Goal: Task Accomplishment & Management: Use online tool/utility

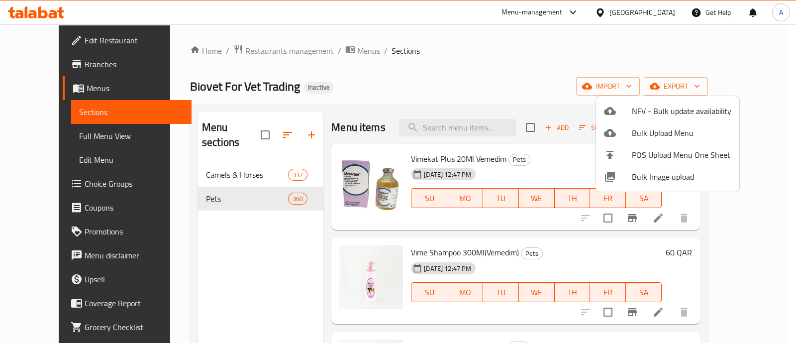
click at [582, 61] on div at bounding box center [398, 171] width 796 height 343
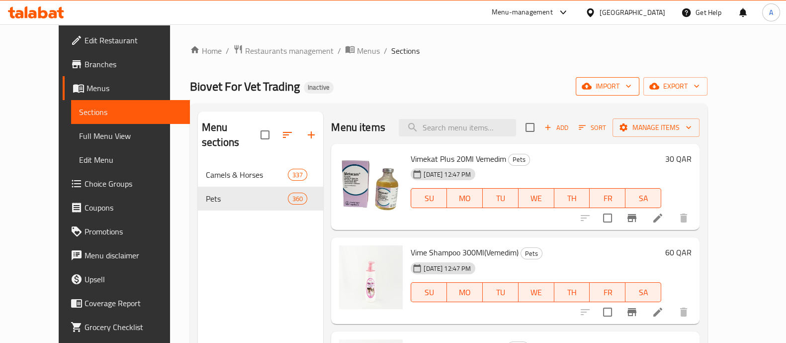
click at [634, 83] on icon "button" at bounding box center [629, 86] width 10 height 10
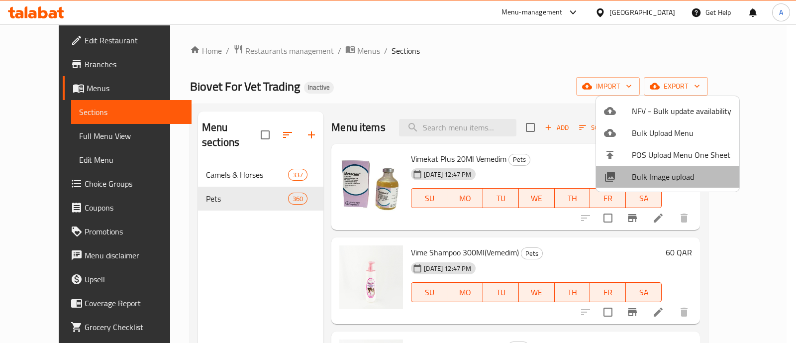
click at [679, 174] on span "Bulk Image upload" at bounding box center [681, 177] width 99 height 12
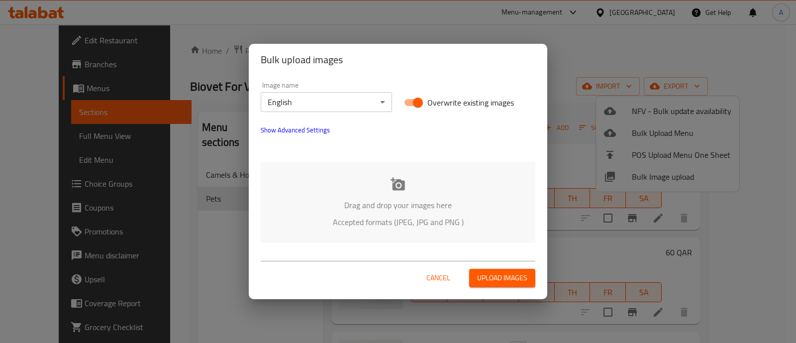
click at [403, 184] on icon at bounding box center [397, 183] width 14 height 13
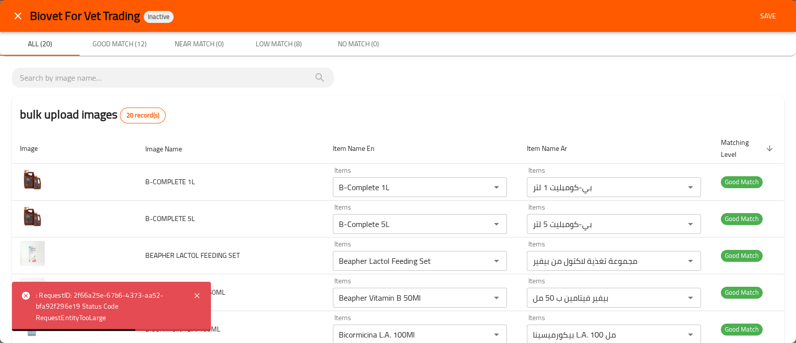
click at [761, 13] on span "Save" at bounding box center [768, 16] width 24 height 12
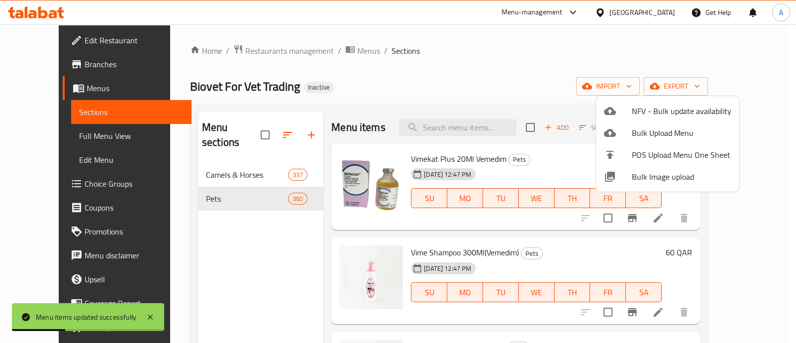
click at [647, 175] on span "Bulk Image upload" at bounding box center [681, 177] width 99 height 12
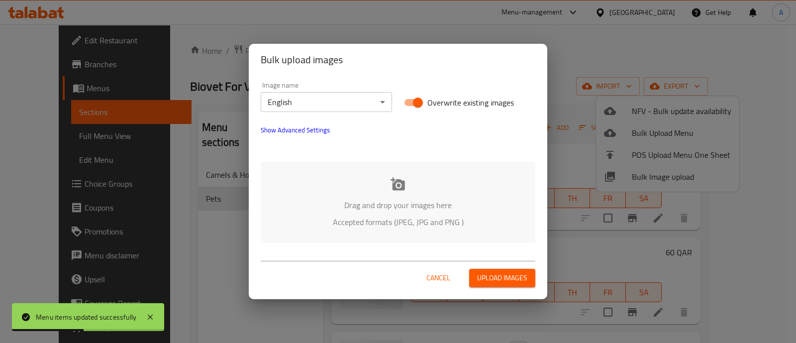
click at [405, 185] on div "Drag and drop your images here Accepted formats (JPEG, JPG and PNG )" at bounding box center [398, 202] width 274 height 81
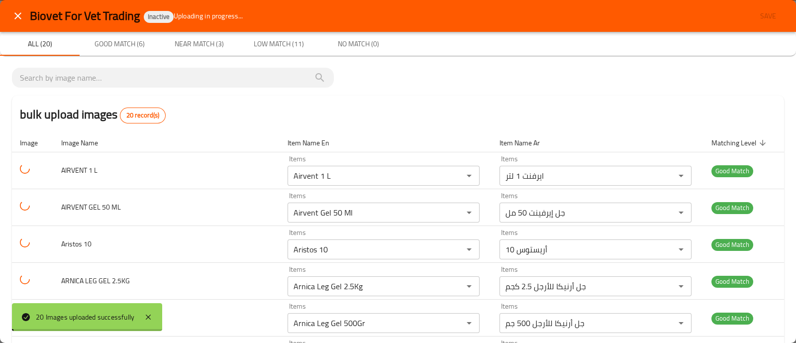
type BAGS "Iba-VacFreeze-Dried Live Vaccine Against Infectious Bursal Disease (Gumboro Dis…"
type BAGS-ar "إيبا-فاكلقاح حي مجفف بالتجميد ضد مرض التهاب كيس فابريشيوس (مرض الجمبورو)العبوة:…"
type BAGS "Iba-VacFreeze-Dried Live Vaccine Against Infectious Bursal Disease (Gumboro Dis…"
type BAGS-ar "إيبا-فاكلقاح حي مجفف بالتجميد ضد مرض التهاب كيس فابريشيوس (مرض الجمبورو)العبوة:…"
type BAGS "Iba-VacFreeze-Dried Live Vaccine Against Infectious Bursal Disease (Gumboro Dis…"
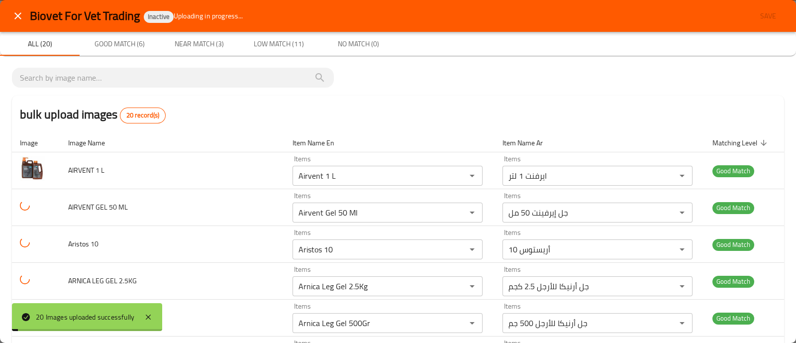
type BAGS-ar "إيبا-فاكلقاح حي مجفف بالتجميد ضد مرض التهاب كيس فابريشيوس (مرض الجمبورو)العبوة:…"
type BAGS "Iba-VacFreeze-Dried Live Vaccine Against Infectious Bursal Disease (Gumboro Dis…"
type BAGS-ar "إيبا-فاكلقاح حي مجفف بالتجميد ضد مرض التهاب كيس فابريشيوس (مرض الجمبورو)العبوة:…"
type BAGS "Iba-VacFreeze-Dried Live Vaccine Against Infectious Bursal Disease (Gumboro Dis…"
type BAGS-ar "إيبا-فاكلقاح حي مجفف بالتجميد ضد مرض التهاب كيس فابريشيوس (مرض الجمبورو)العبوة:…"
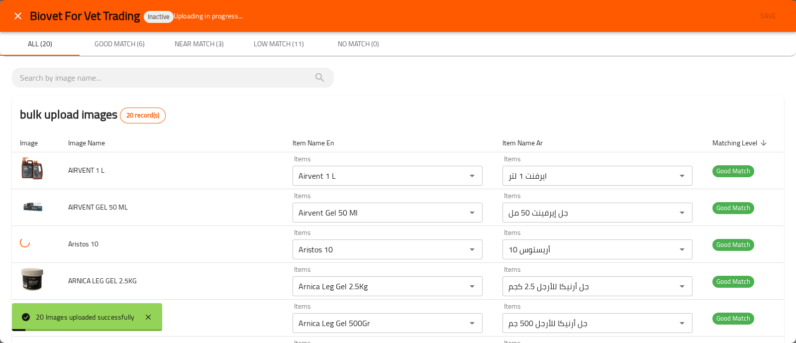
type BAGS "Iba-VacFreeze-Dried Live Vaccine Against Infectious Bursal Disease (Gumboro Dis…"
type BAGS-ar "إيبا-فاكلقاح حي مجفف بالتجميد ضد مرض التهاب كيس فابريشيوس (مرض الجمبورو)العبوة:…"
type BAGS "Iba-VacFreeze-Dried Live Vaccine Against Infectious Bursal Disease (Gumboro Dis…"
type BAGS-ar "إيبا-فاكلقاح حي مجفف بالتجميد ضد مرض التهاب كيس فابريشيوس (مرض الجمبورو)العبوة:…"
type BAGS "Iba-VacFreeze-Dried Live Vaccine Against Infectious Bursal Disease (Gumboro Dis…"
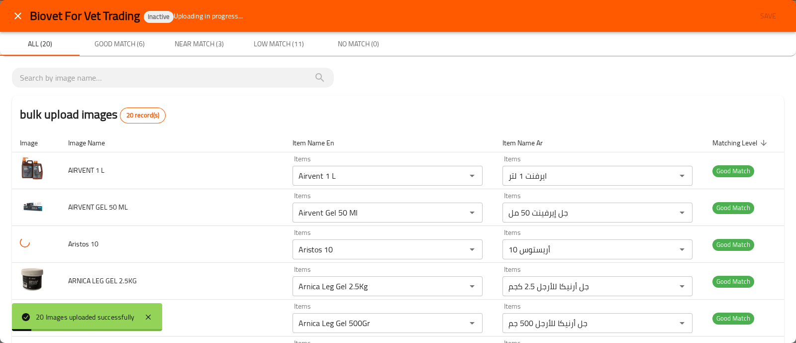
type BAGS-ar "إيبا-فاكلقاح حي مجفف بالتجميد ضد مرض التهاب كيس فابريشيوس (مرض الجمبورو)العبوة:…"
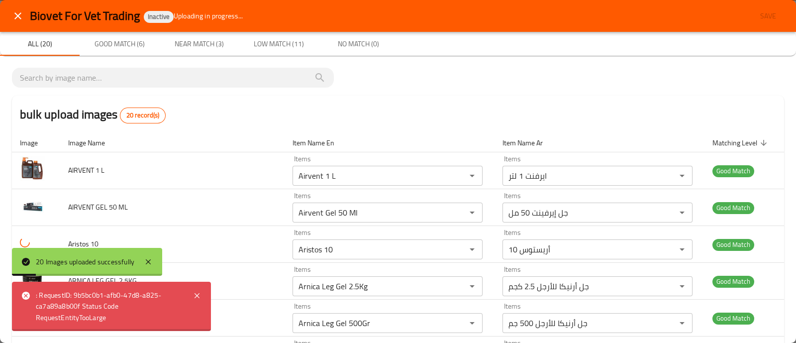
type BAGS "Iba-VacFreeze-Dried Live Vaccine Against Infectious Bursal Disease (Gumboro Dis…"
type BAGS-ar "إيبا-فاكلقاح حي مجفف بالتجميد ضد مرض التهاب كيس فابريشيوس (مرض الجمبورو)العبوة:…"
type BAGS "Iba-VacFreeze-Dried Live Vaccine Against Infectious Bursal Disease (Gumboro Dis…"
type BAGS-ar "إيبا-فاكلقاح حي مجفف بالتجميد ضد مرض التهاب كيس فابريشيوس (مرض الجمبورو)العبوة:…"
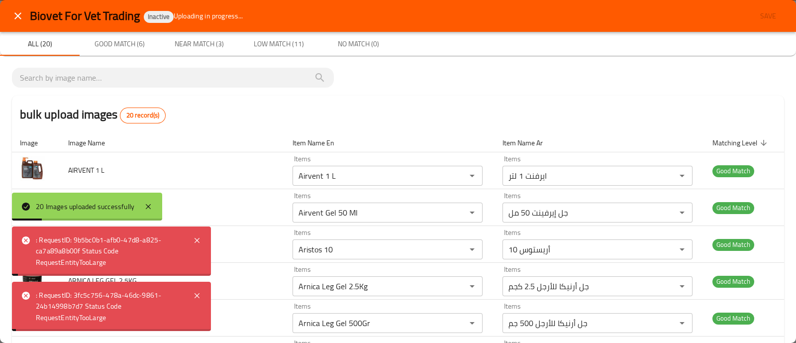
type BAGS "Iba-VacFreeze-Dried Live Vaccine Against Infectious Bursal Disease (Gumboro Dis…"
type BAGS-ar "إيبا-فاكلقاح حي مجفف بالتجميد ضد مرض التهاب كيس فابريشيوس (مرض الجمبورو)العبوة:…"
type BAGS "Iba-VacFreeze-Dried Live Vaccine Against Infectious Bursal Disease (Gumboro Dis…"
type BAGS-ar "إيبا-فاكلقاح حي مجفف بالتجميد ضد مرض التهاب كيس فابريشيوس (مرض الجمبورو)العبوة:…"
type BAGS "Iba-VacFreeze-Dried Live Vaccine Against Infectious Bursal Disease (Gumboro Dis…"
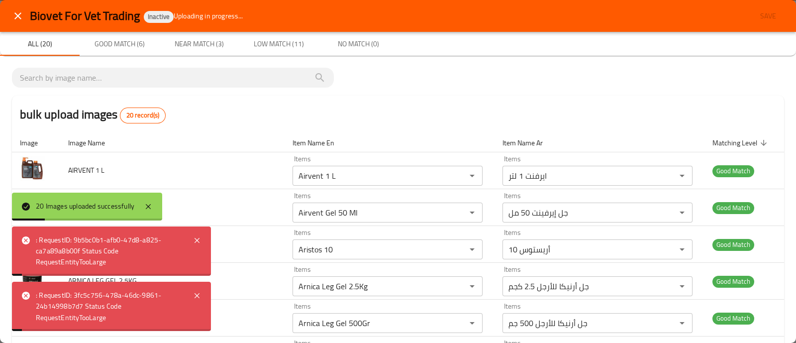
type BAGS-ar "إيبا-فاكلقاح حي مجفف بالتجميد ضد مرض التهاب كيس فابريشيوس (مرض الجمبورو)العبوة:…"
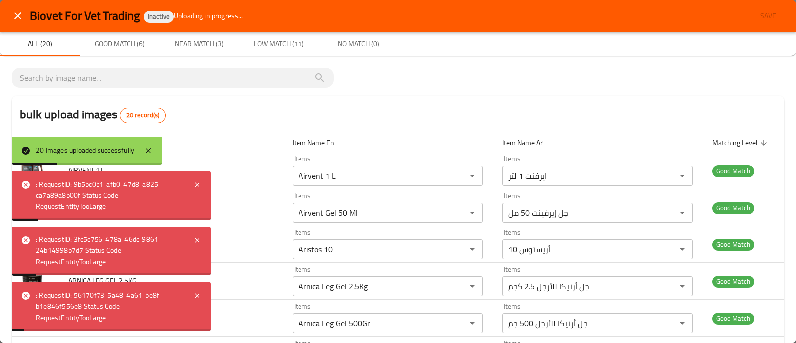
type BAGS "Iba-VacFreeze-Dried Live Vaccine Against Infectious Bursal Disease (Gumboro Dis…"
type BAGS-ar "إيبا-فاكلقاح حي مجفف بالتجميد ضد مرض التهاب كيس فابريشيوس (مرض الجمبورو)العبوة:…"
type BAGS "Iba-VacFreeze-Dried Live Vaccine Against Infectious Bursal Disease (Gumboro Dis…"
type BAGS-ar "إيبا-فاكلقاح حي مجفف بالتجميد ضد مرض التهاب كيس فابريشيوس (مرض الجمبورو)العبوة:…"
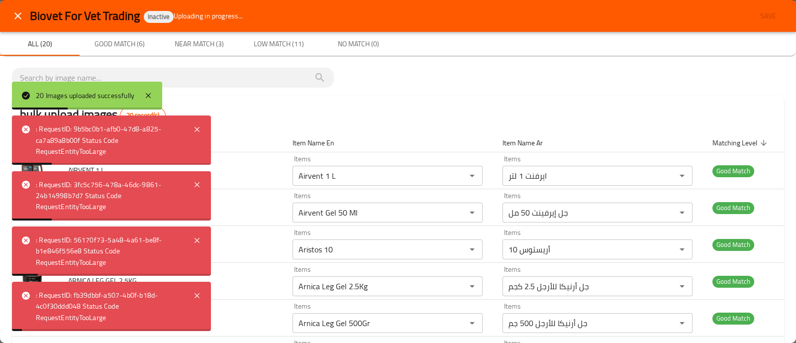
type BAGS "Iba-VacFreeze-Dried Live Vaccine Against Infectious Bursal Disease (Gumboro Dis…"
type BAGS-ar "إيبا-فاكلقاح حي مجفف بالتجميد ضد مرض التهاب كيس فابريشيوس (مرض الجمبورو)العبوة:…"
type BAGS "Iba-VacFreeze-Dried Live Vaccine Against Infectious Bursal Disease (Gumboro Dis…"
type BAGS-ar "إيبا-فاكلقاح حي مجفف بالتجميد ضد مرض التهاب كيس فابريشيوس (مرض الجمبورو)العبوة:…"
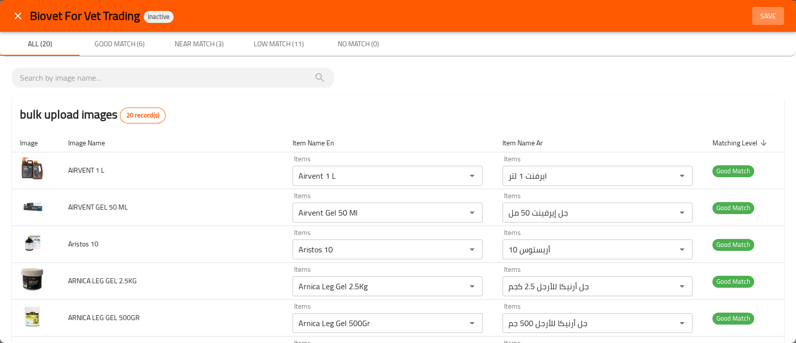
click at [756, 11] on span "Save" at bounding box center [768, 16] width 24 height 12
type BAGS "Iba-VacFreeze-Dried Live Vaccine Against Infectious Bursal Disease (Gumboro Dis…"
type BAGS-ar "إيبا-فاكلقاح حي مجفف بالتجميد ضد مرض التهاب كيس فابريشيوس (مرض الجمبورو)العبوة:…"
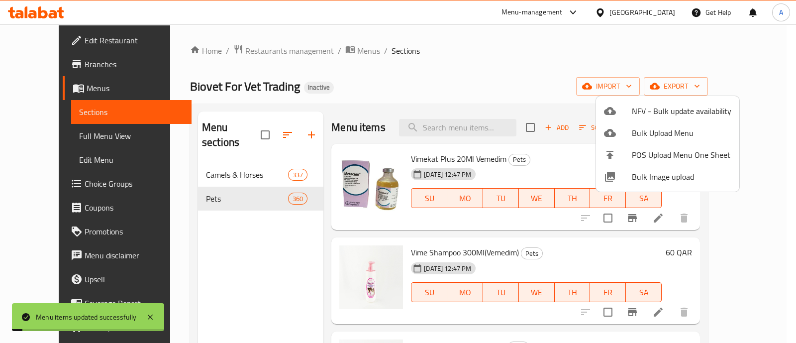
click at [657, 175] on span "Bulk Image upload" at bounding box center [681, 177] width 99 height 12
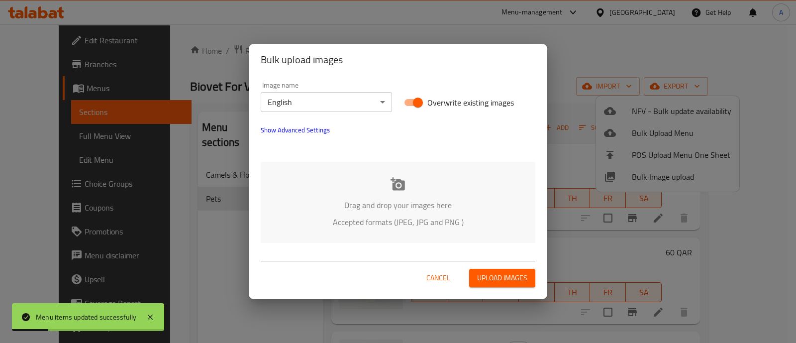
click at [395, 186] on icon at bounding box center [397, 183] width 14 height 13
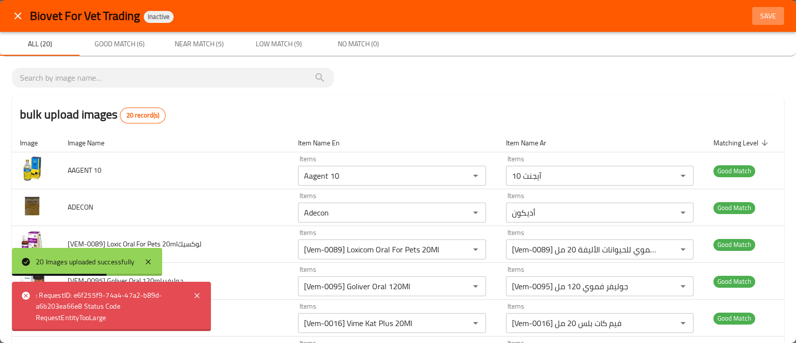
click at [761, 13] on span "Save" at bounding box center [768, 16] width 24 height 12
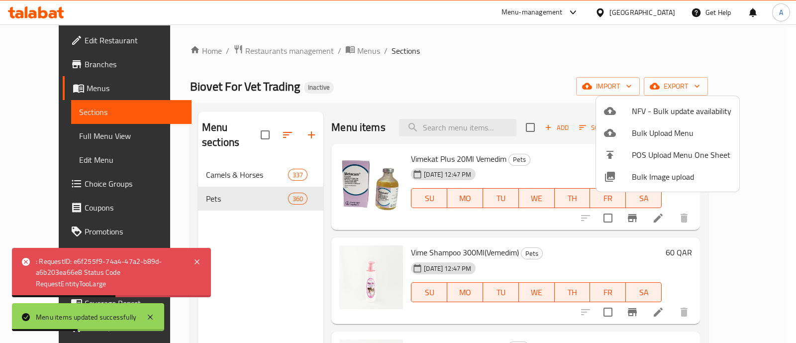
click at [649, 177] on span "Bulk Image upload" at bounding box center [681, 177] width 99 height 12
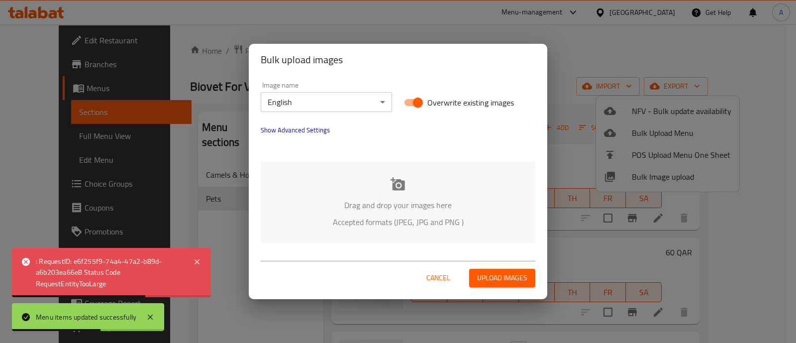
click at [397, 185] on icon at bounding box center [397, 183] width 14 height 13
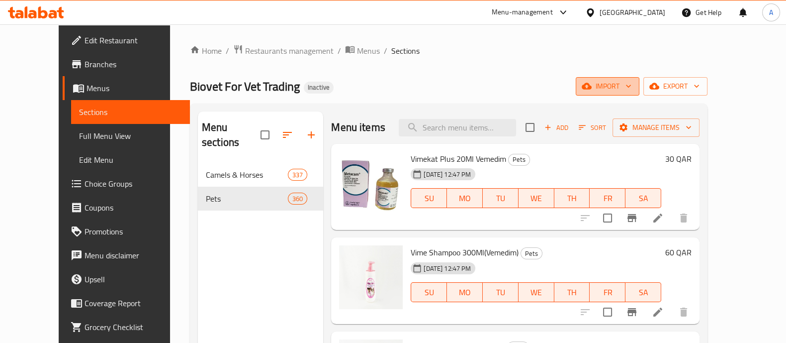
click at [632, 86] on span "import" at bounding box center [608, 86] width 48 height 12
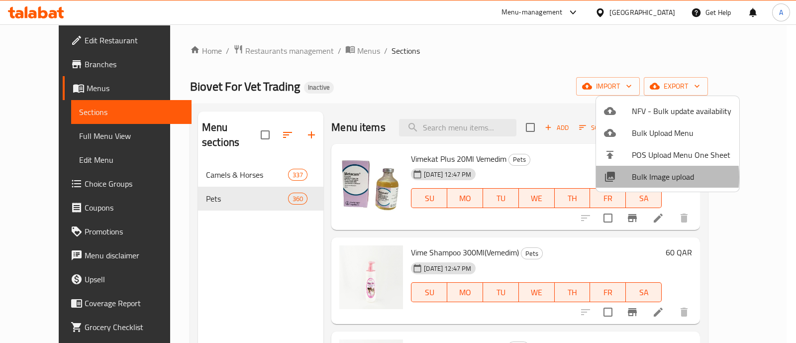
click at [647, 177] on span "Bulk Image upload" at bounding box center [681, 177] width 99 height 12
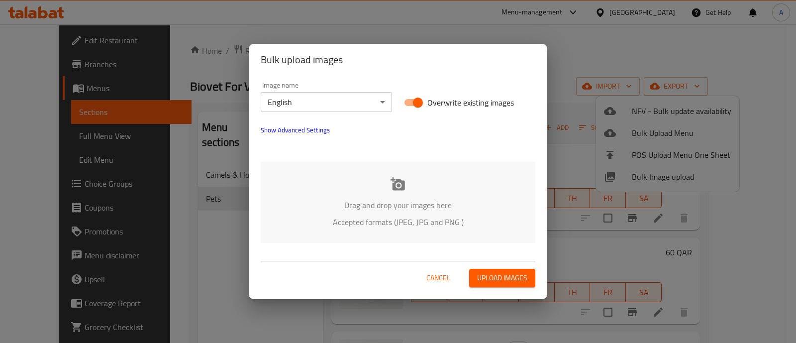
click at [398, 189] on icon at bounding box center [397, 183] width 14 height 13
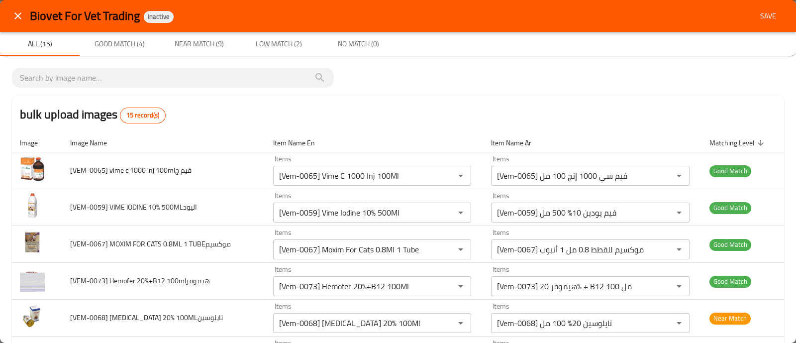
click at [764, 16] on span "Save" at bounding box center [768, 16] width 24 height 12
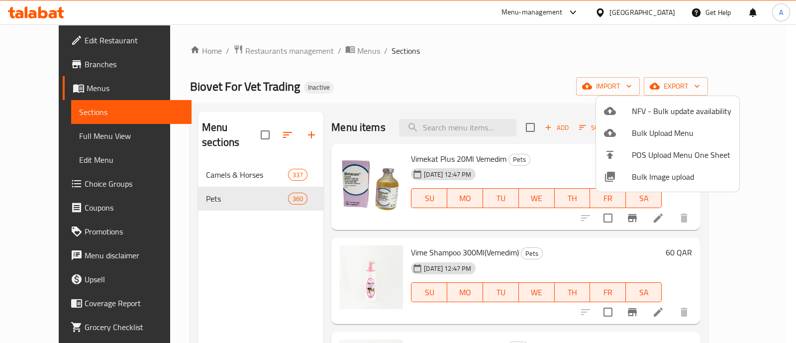
click at [526, 76] on div at bounding box center [398, 171] width 796 height 343
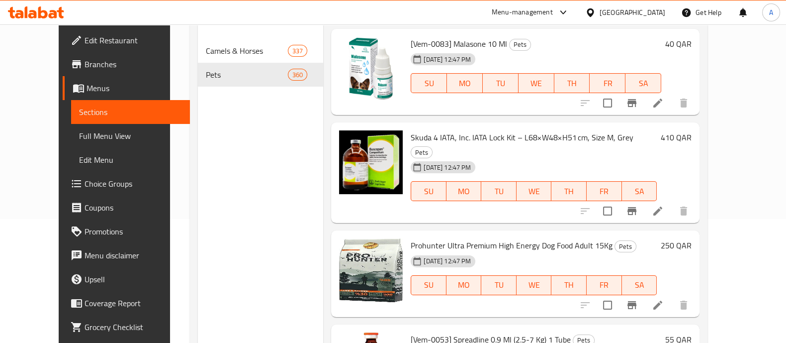
scroll to position [10567, 0]
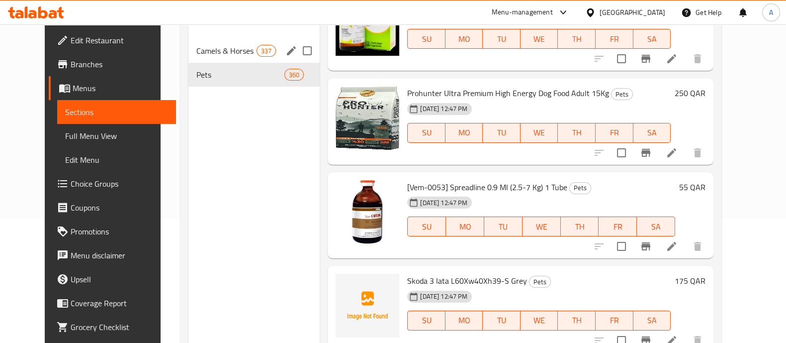
click at [251, 39] on div "Camels & Horses 337" at bounding box center [253, 51] width 131 height 24
